Goal: Task Accomplishment & Management: Manage account settings

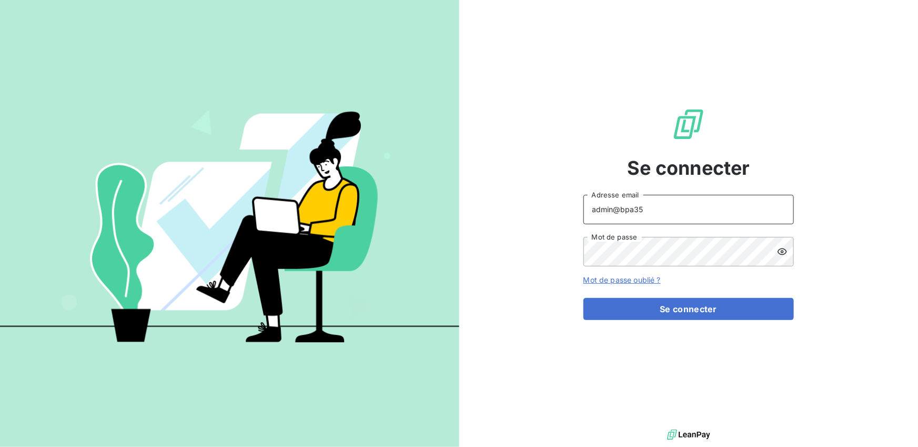
click at [670, 207] on input "admin@bpa35" at bounding box center [689, 209] width 211 height 29
type input "admin@mgeC"
click at [584, 298] on button "Se connecter" at bounding box center [689, 309] width 211 height 22
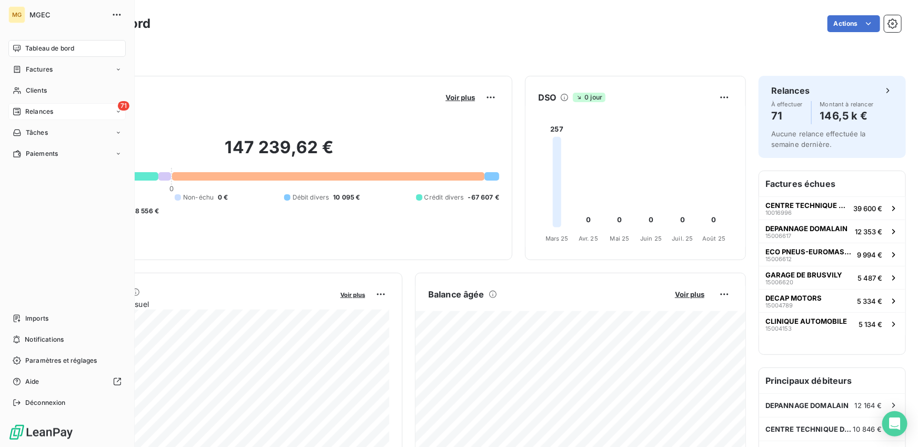
click at [46, 118] on div "71 Relances" at bounding box center [66, 111] width 117 height 17
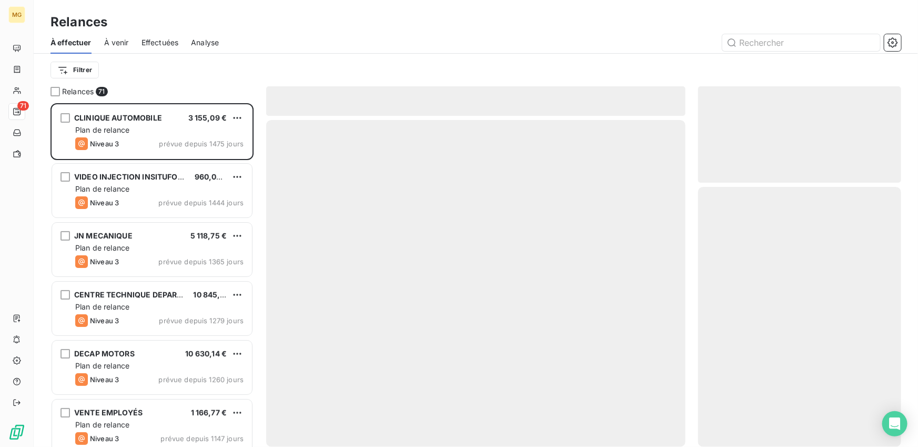
scroll to position [344, 203]
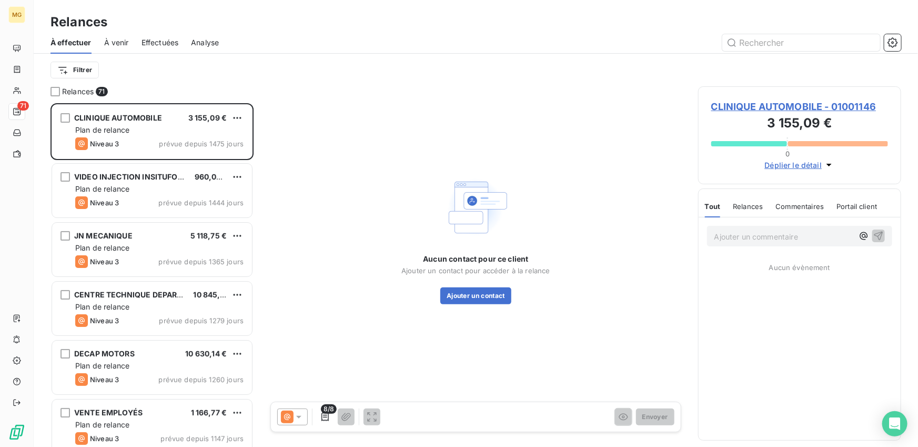
click at [149, 48] on div "Effectuées" at bounding box center [160, 43] width 37 height 22
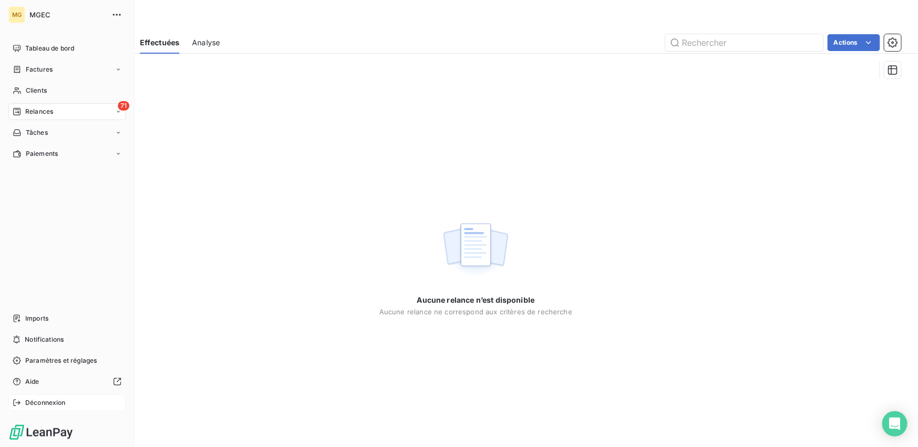
click at [23, 404] on div "Déconnexion" at bounding box center [66, 402] width 117 height 17
